Goal: Information Seeking & Learning: Learn about a topic

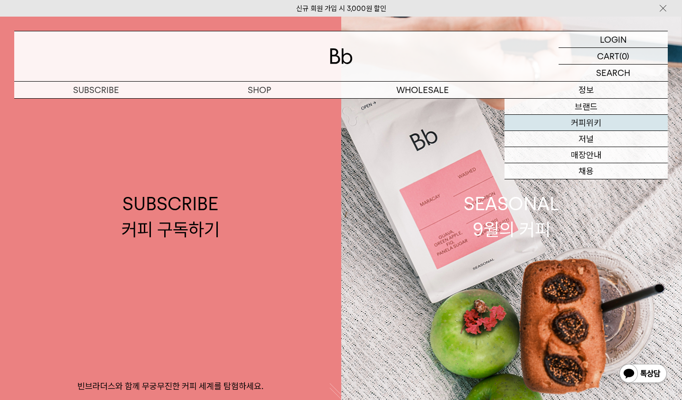
click at [580, 126] on link "커피위키" at bounding box center [585, 123] width 163 height 16
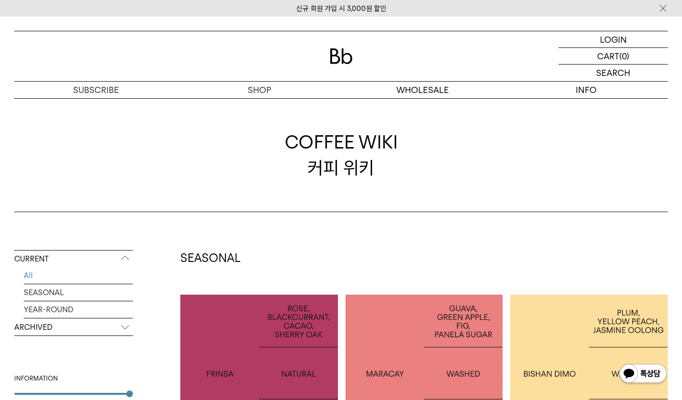
scroll to position [92, 0]
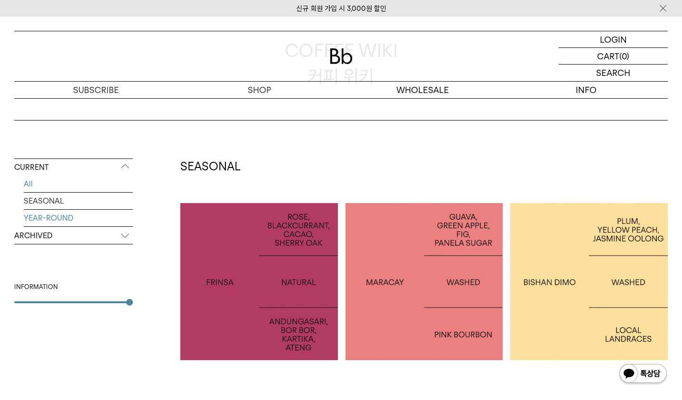
click at [71, 217] on link "YEAR-ROUND" at bounding box center [78, 218] width 109 height 17
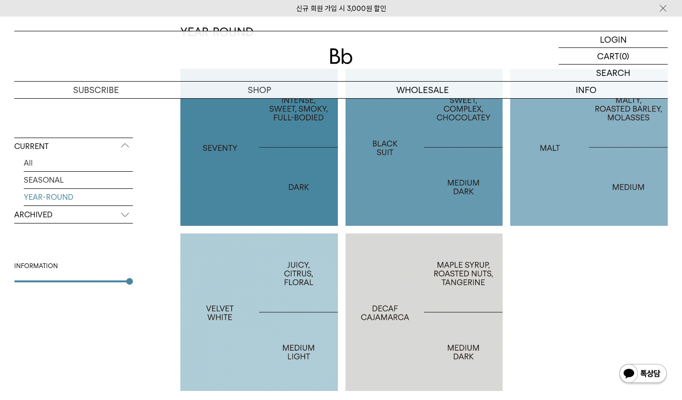
scroll to position [267, 0]
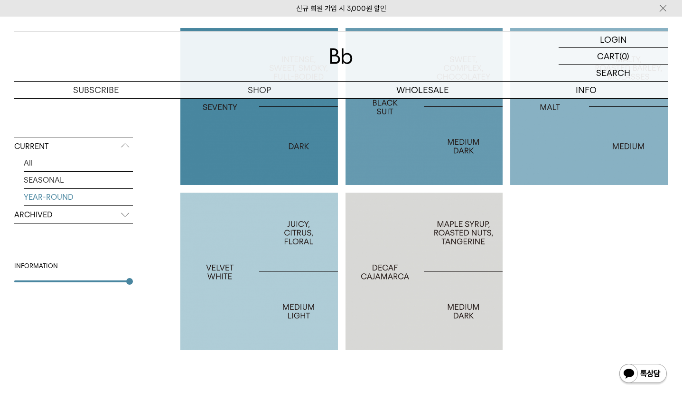
click at [270, 265] on p "VELVET WHITE" at bounding box center [258, 272] width 157 height 14
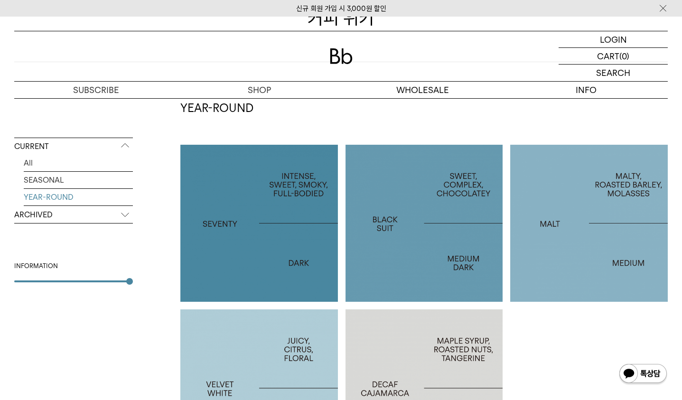
scroll to position [139, 0]
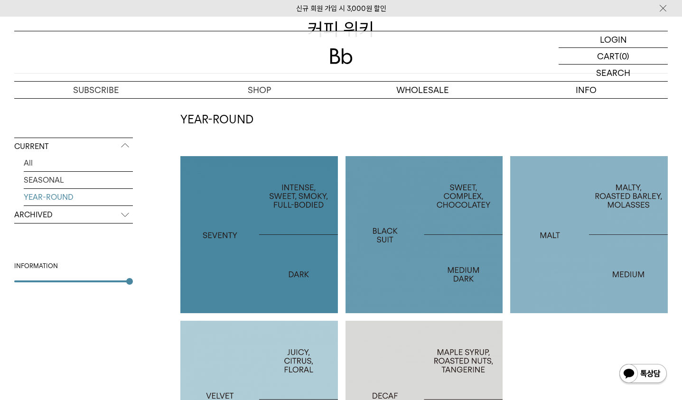
click at [565, 239] on p "MALT" at bounding box center [588, 235] width 157 height 14
